Goal: Register for event/course

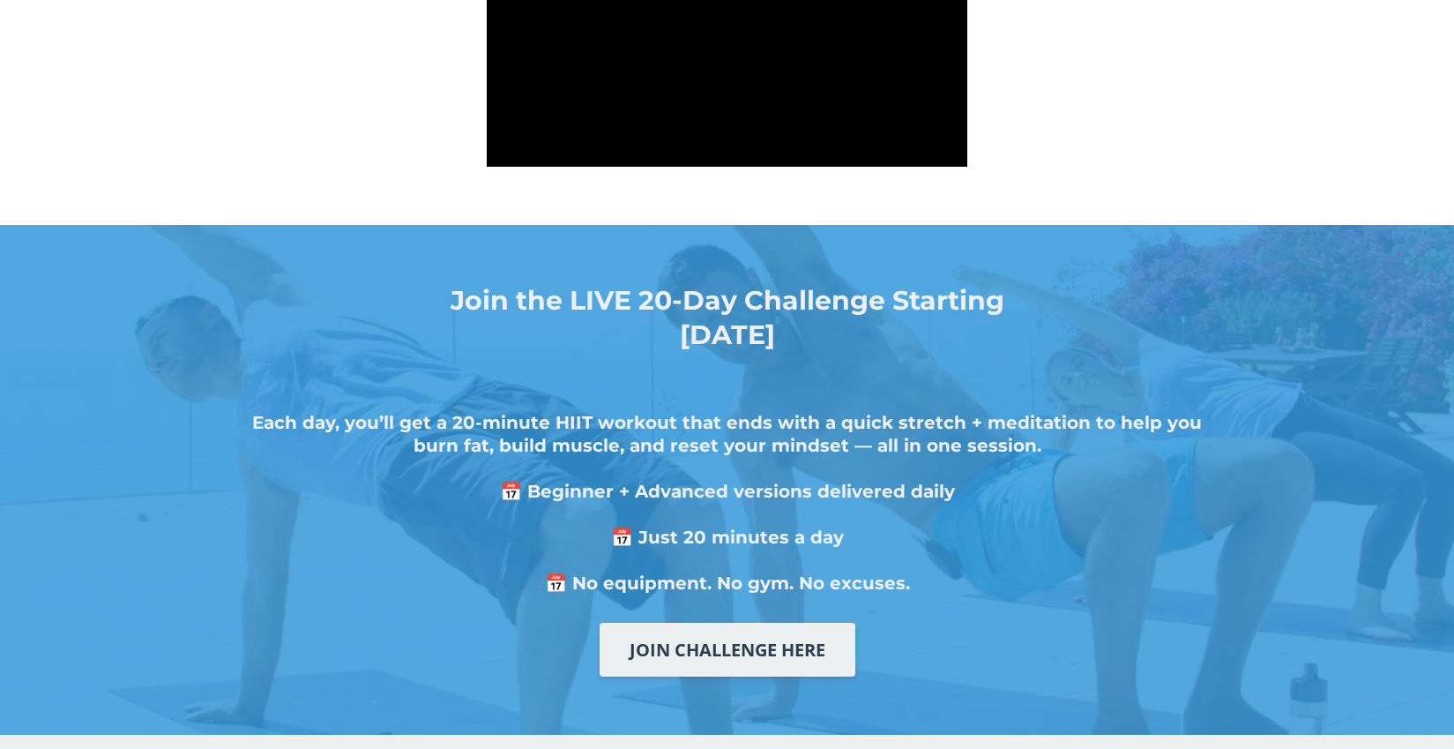
scroll to position [331, 0]
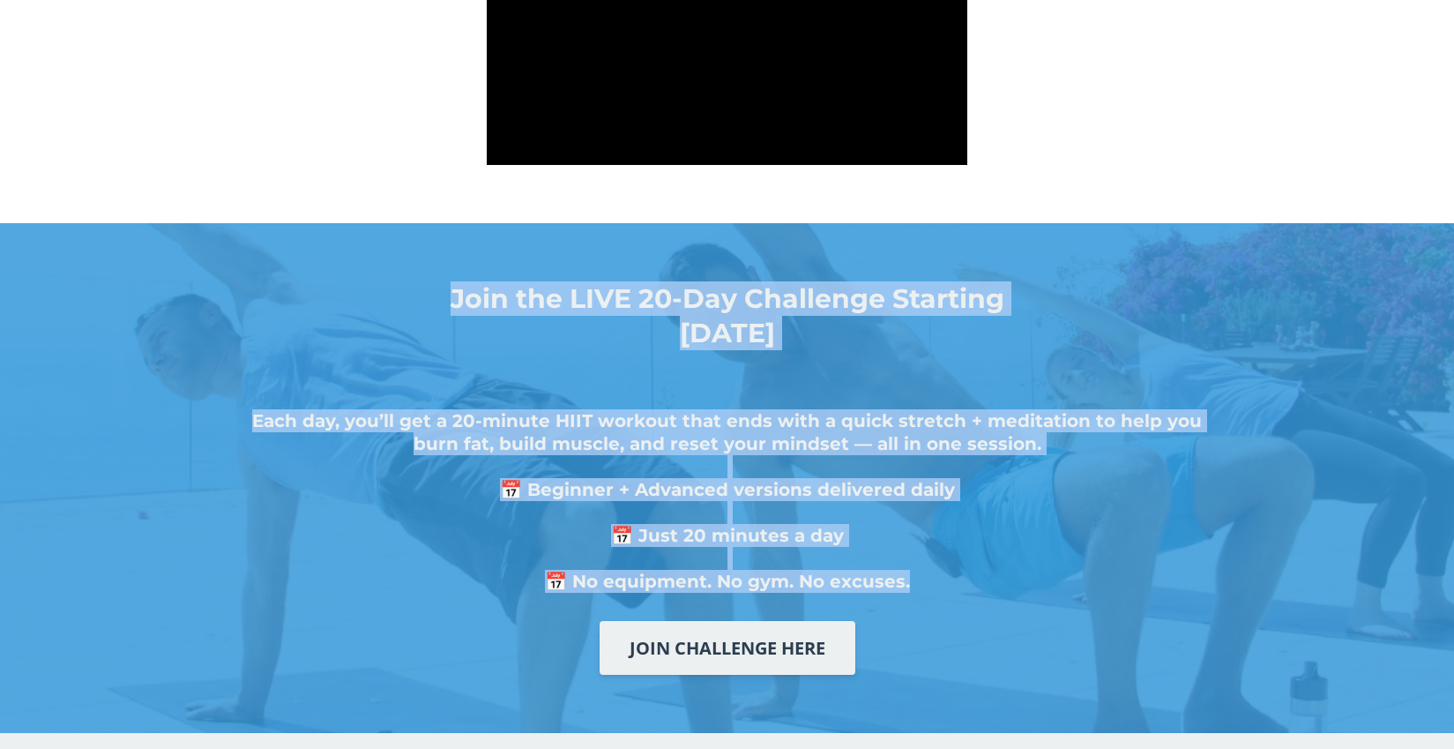
drag, startPoint x: 451, startPoint y: 297, endPoint x: 883, endPoint y: 596, distance: 524.6
click at [883, 596] on div "Join the LIVE 20-Day Challenge Starting [DATE] Each day, you’ll get a 20-minute…" at bounding box center [727, 477] width 1040 height 421
copy div "Join the LIVE 20-Day Challenge Starting [DATE] Each day, you’ll get a 20-minute…"
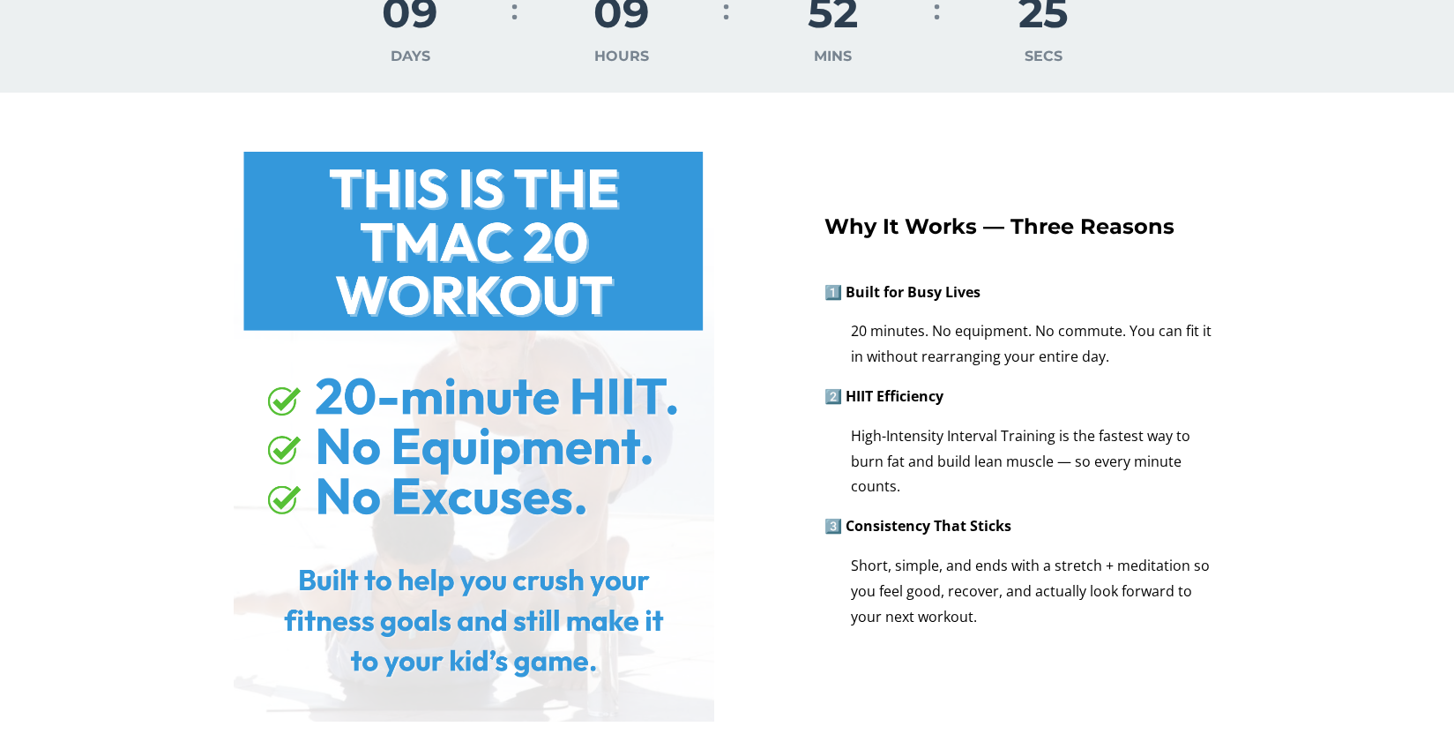
scroll to position [1237, 0]
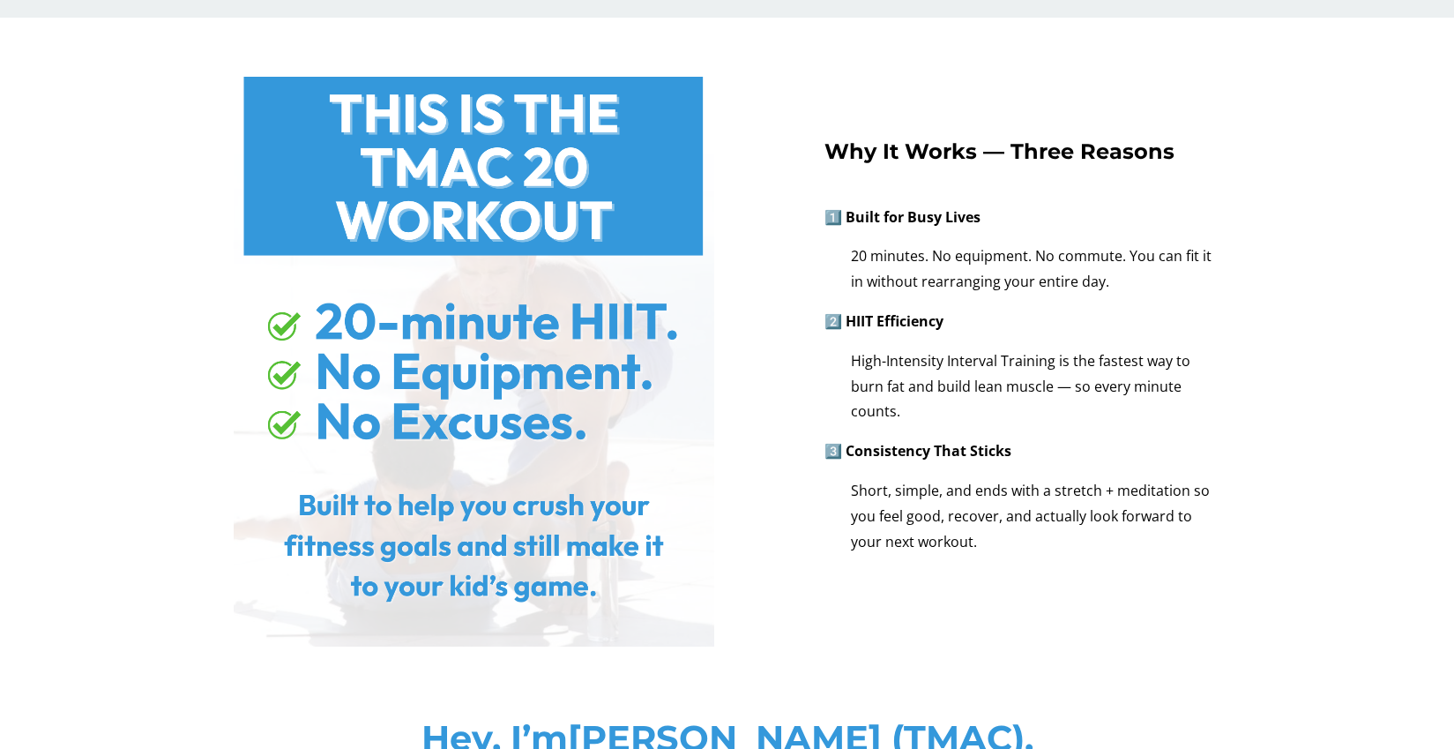
click at [915, 583] on div "Why It Works — Three Reasons 1️⃣ Built for Busy Lives 20 minutes. No equipment.…" at bounding box center [727, 345] width 1014 height 629
click at [556, 424] on img at bounding box center [474, 345] width 481 height 600
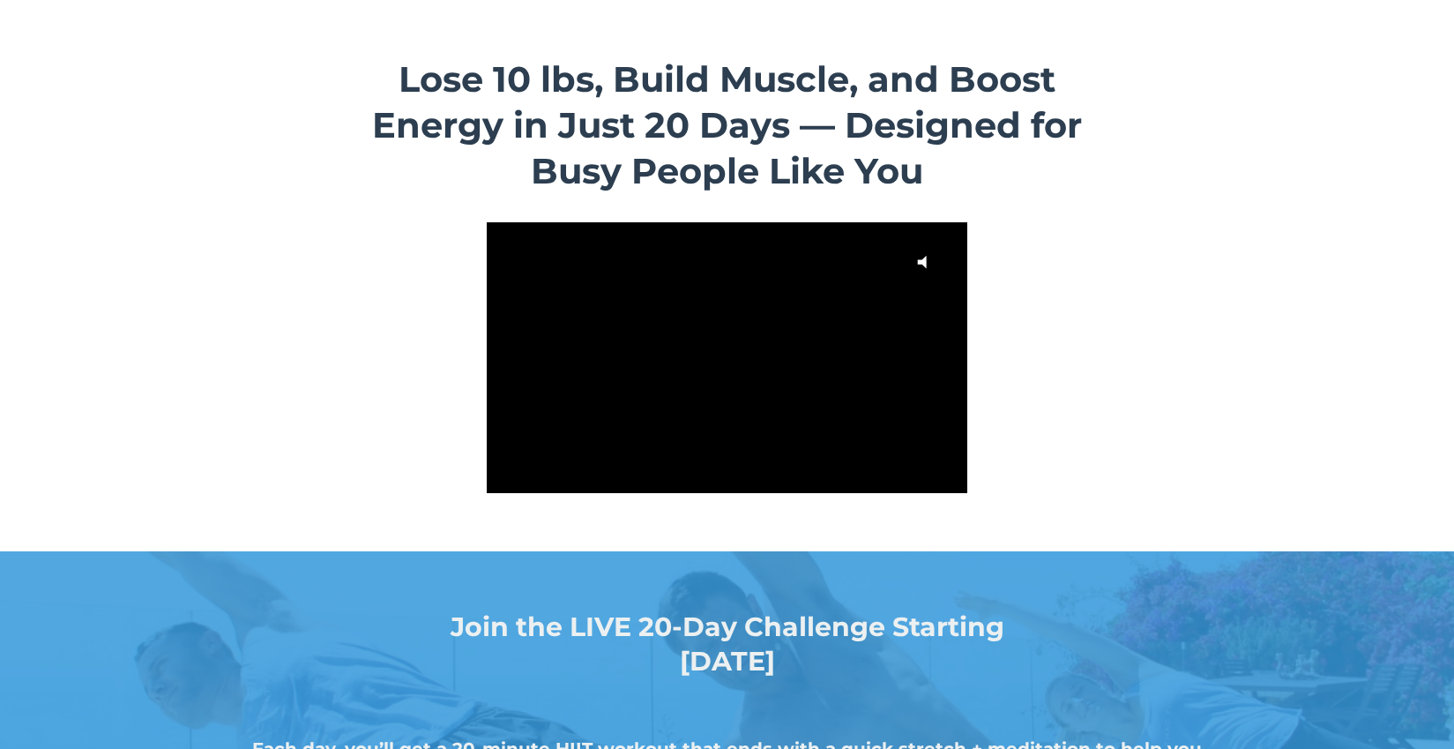
scroll to position [0, 0]
